Goal: Task Accomplishment & Management: Manage account settings

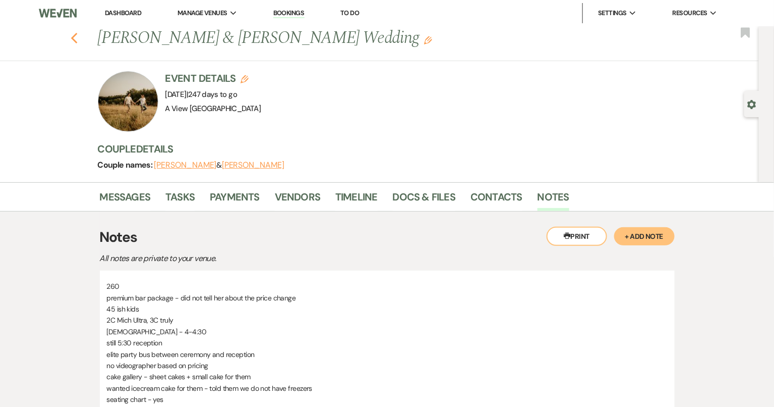
click at [75, 39] on icon "Previous" at bounding box center [75, 38] width 8 height 12
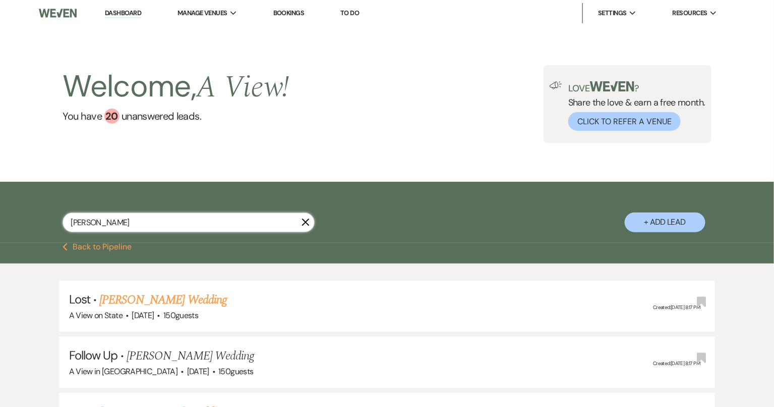
click at [173, 212] on input "[PERSON_NAME]" at bounding box center [189, 222] width 252 height 20
click at [173, 216] on input "[PERSON_NAME]" at bounding box center [189, 222] width 252 height 20
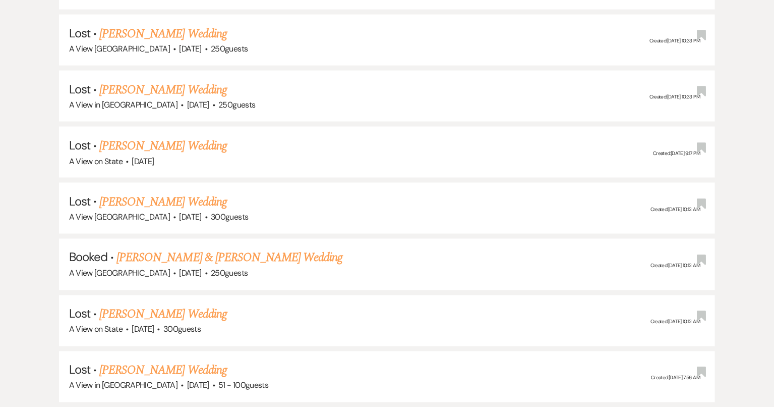
scroll to position [375, 0]
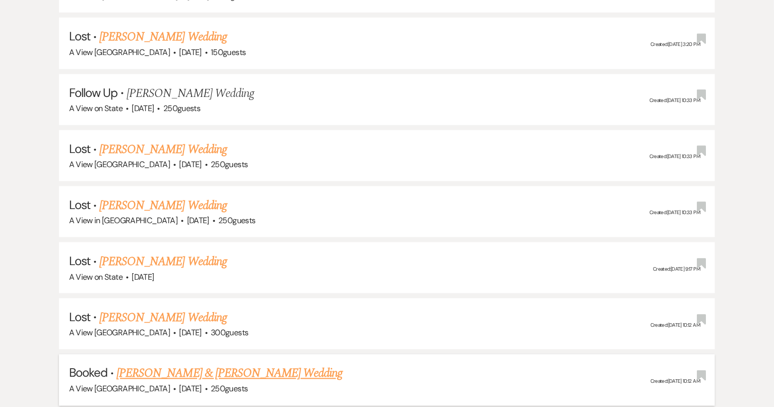
type input "[PERSON_NAME]"
click at [225, 371] on link "[PERSON_NAME] & [PERSON_NAME] Wedding" at bounding box center [230, 373] width 226 height 18
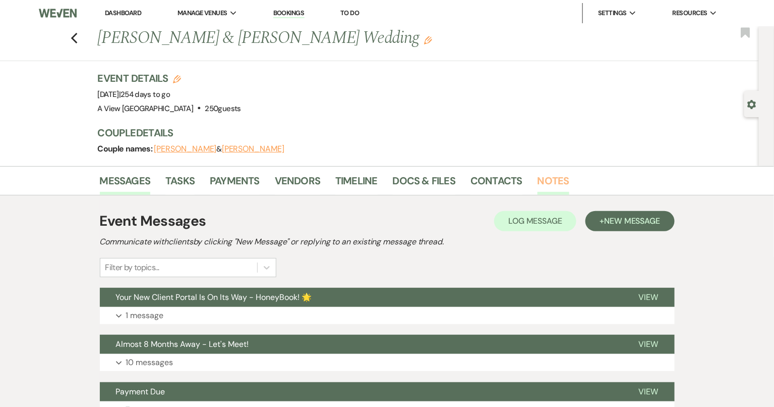
click at [547, 184] on link "Notes" at bounding box center [554, 184] width 32 height 22
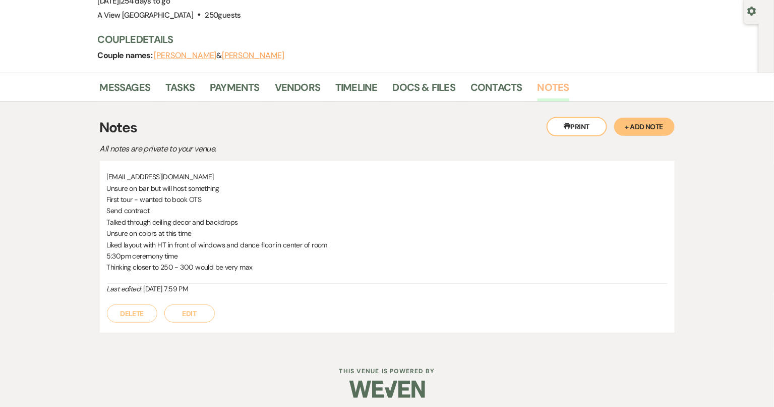
scroll to position [93, 0]
click at [641, 124] on button "+ Add Note" at bounding box center [644, 127] width 61 height 18
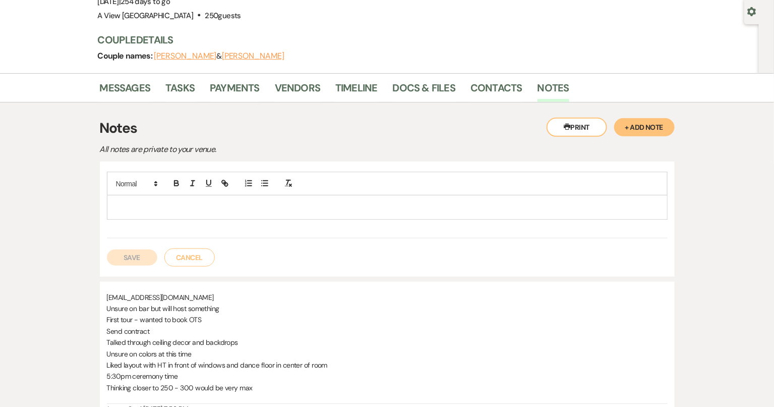
click at [182, 201] on p at bounding box center [387, 206] width 545 height 11
click at [126, 208] on p "red - grey suits" at bounding box center [387, 206] width 545 height 11
click at [155, 207] on p "red dresses - grey suits" at bounding box center [387, 206] width 545 height 11
click at [191, 209] on p "red dresses - grey suits" at bounding box center [387, 206] width 545 height 11
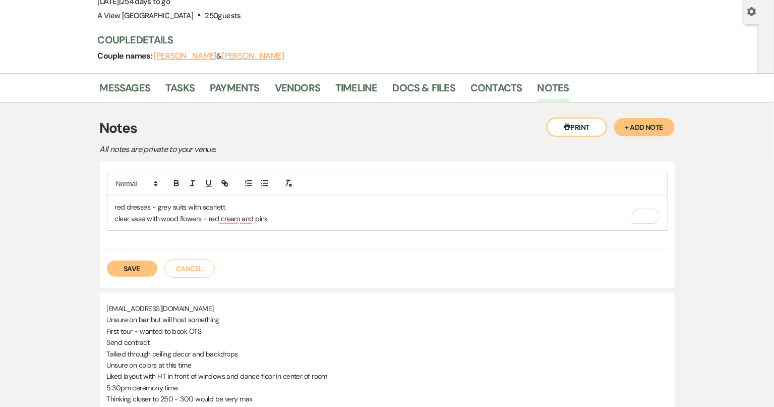
click at [256, 235] on div "red dresses - grey suits with scarlett clear vase with wood flowers - red cream…" at bounding box center [387, 210] width 561 height 78
click at [226, 217] on p "clear vase with wood flowers - red cream and pink" at bounding box center [387, 218] width 545 height 11
click at [278, 215] on p "clear vase with wood flowers - red, cream and pink" at bounding box center [387, 218] width 545 height 11
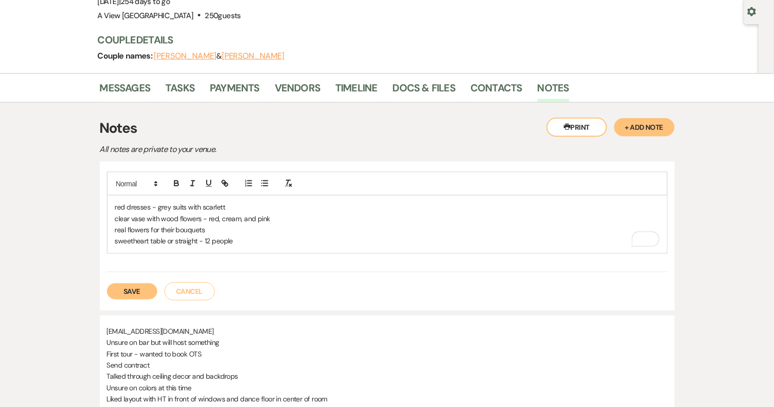
click at [253, 242] on p "sweetheart table or straight - 12 people" at bounding box center [387, 240] width 545 height 11
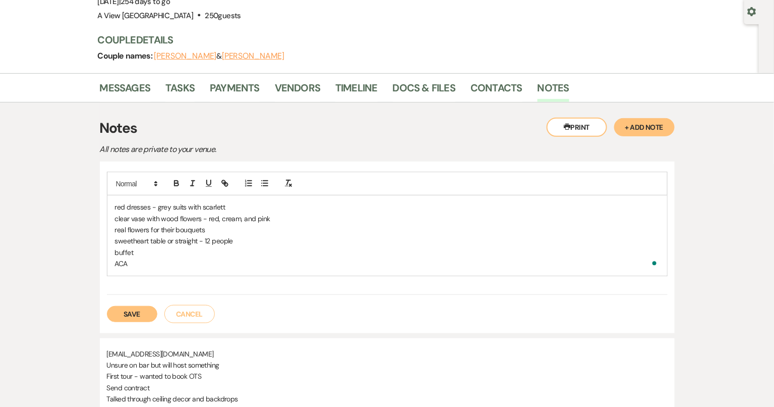
click at [110, 264] on div "red dresses - grey suits with scarlett clear vase with wood flowers - red, crea…" at bounding box center [387, 235] width 560 height 80
click at [111, 254] on div "red dresses - grey suits with scarlett clear vase with wood flowers - red, crea…" at bounding box center [387, 235] width 560 height 80
click at [117, 251] on p "buffet" at bounding box center [387, 252] width 545 height 11
click at [110, 266] on div "red dresses - grey suits with scarlett clear vase with wood flowers - red, crea…" at bounding box center [387, 235] width 560 height 80
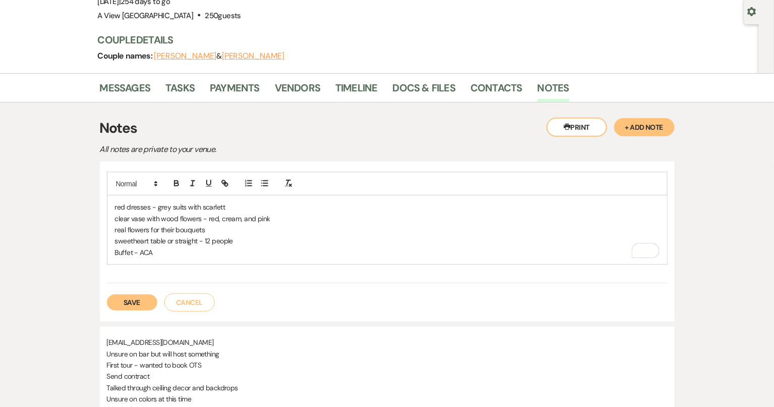
click at [155, 247] on p "Buffet - ACA" at bounding box center [387, 252] width 545 height 11
